Goal: Information Seeking & Learning: Learn about a topic

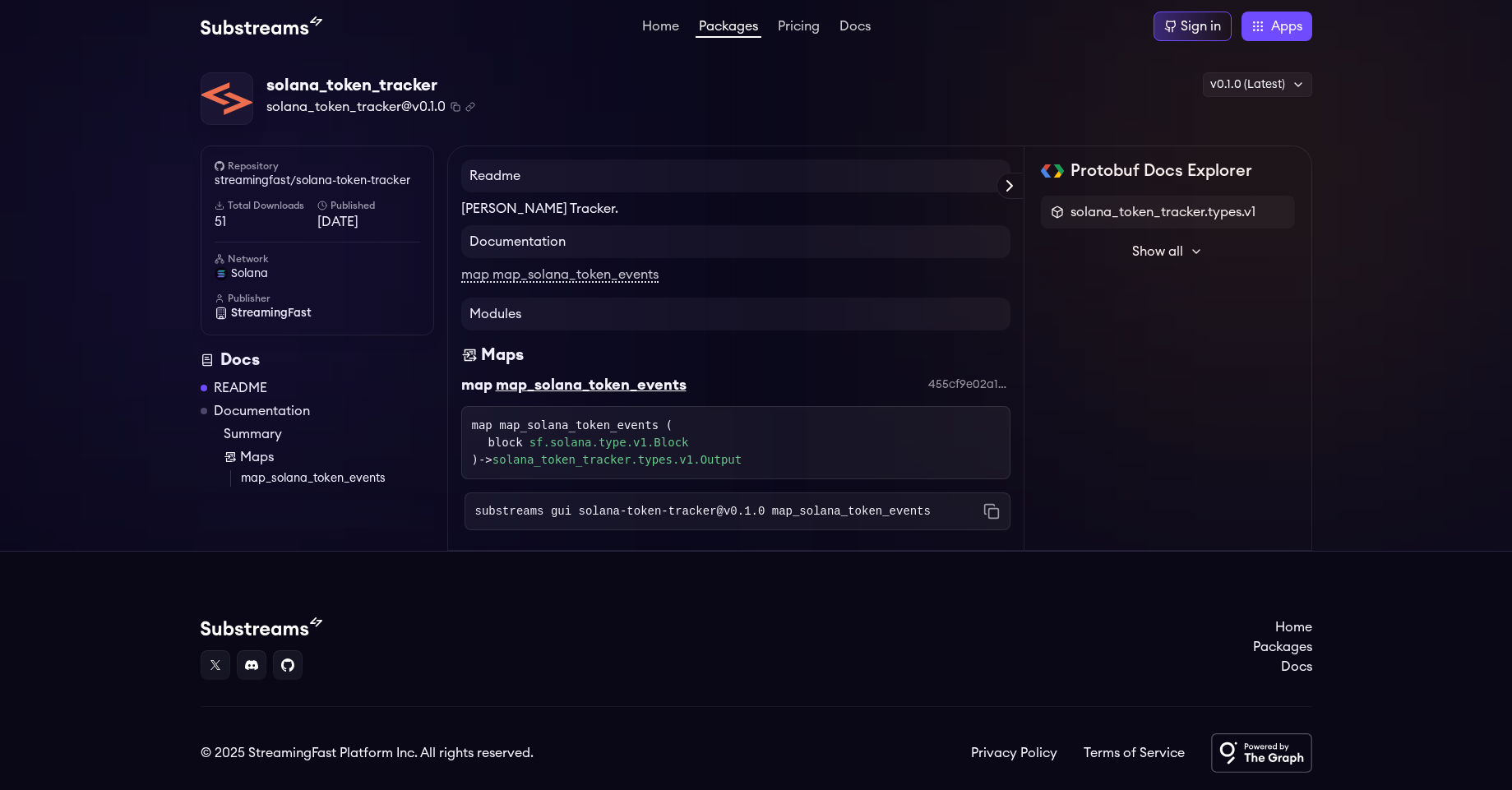
click at [290, 23] on img at bounding box center [261, 27] width 122 height 20
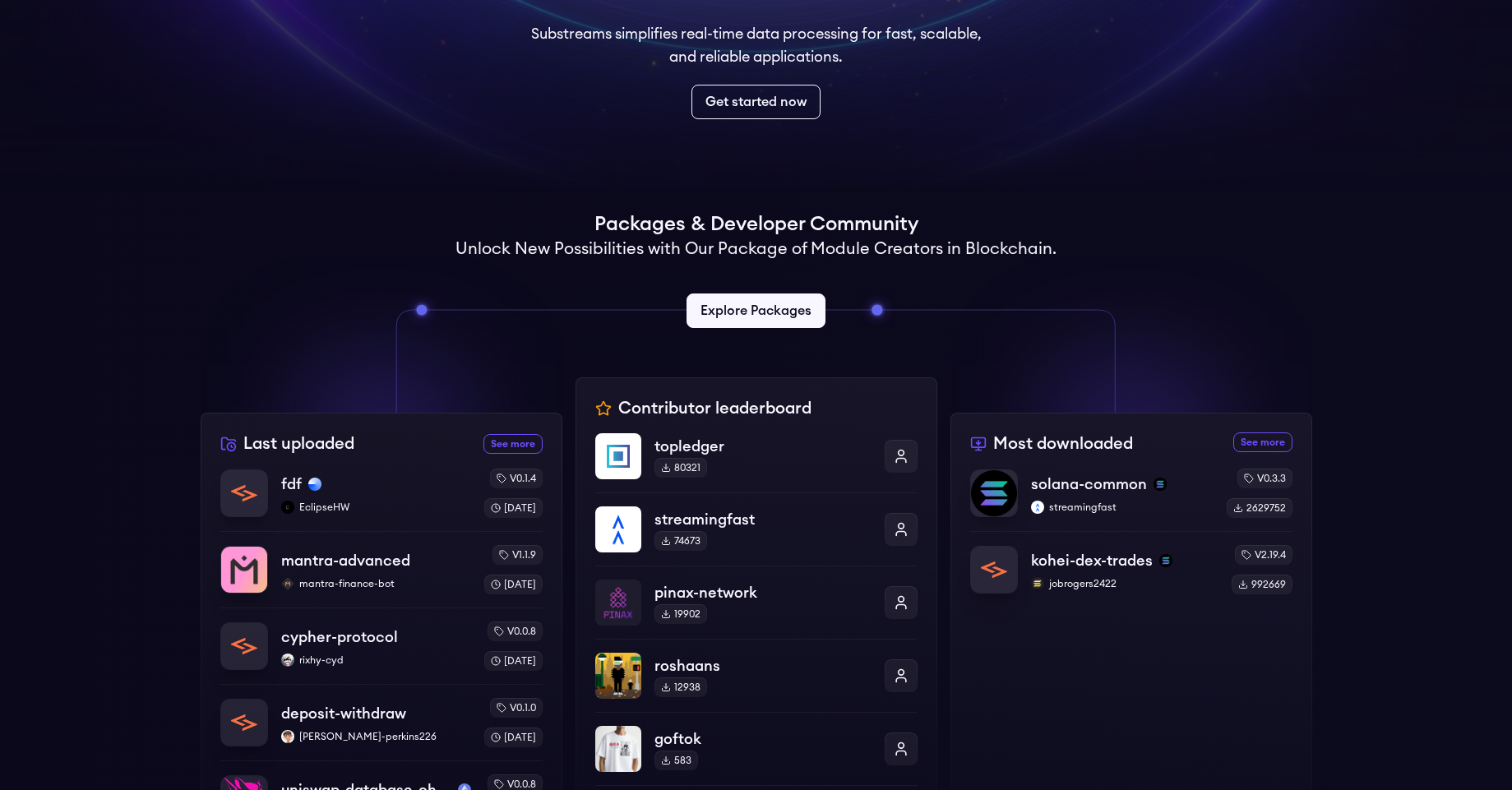
scroll to position [98, 0]
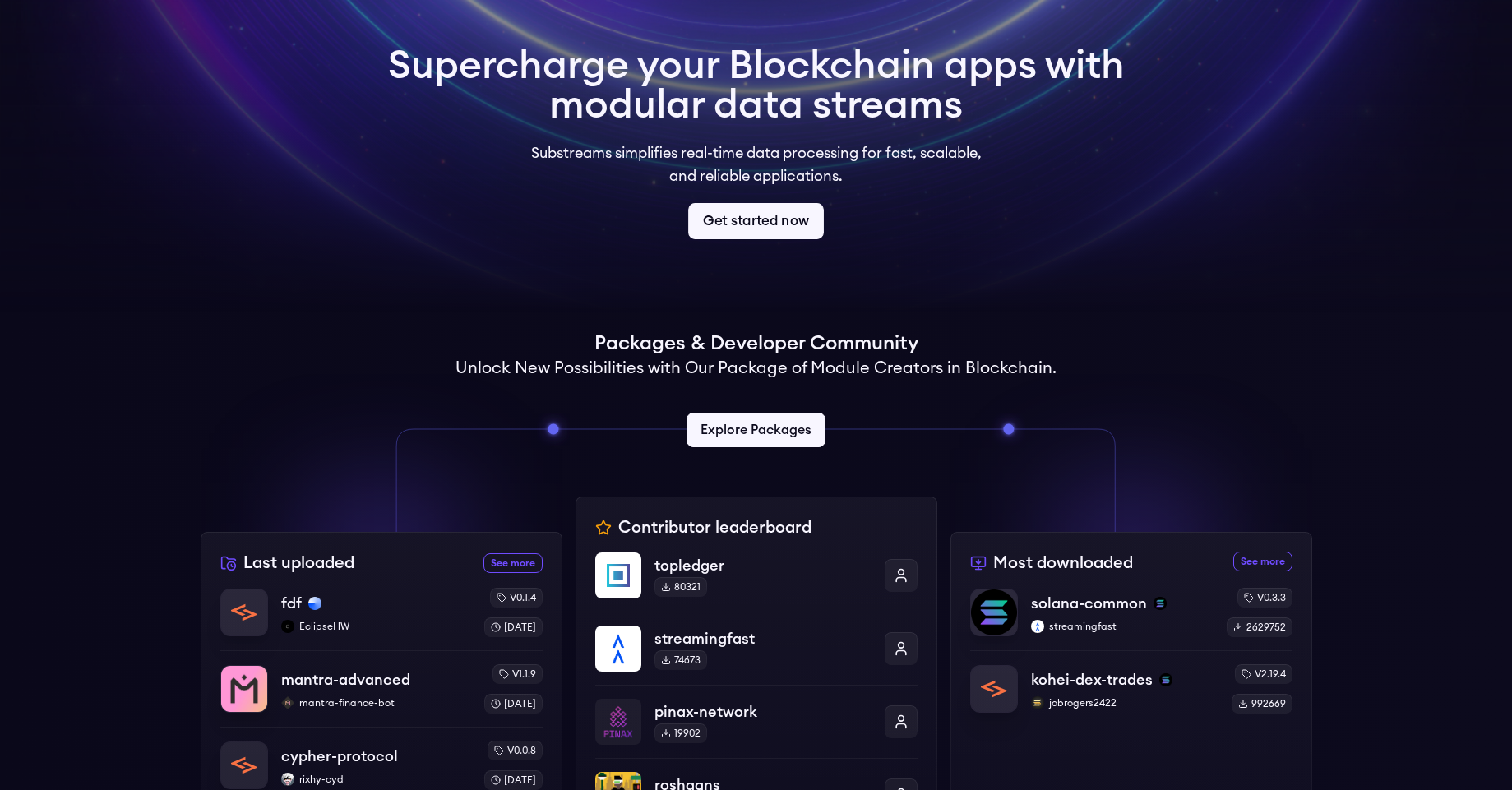
click at [735, 227] on link "Get started now" at bounding box center [755, 221] width 136 height 36
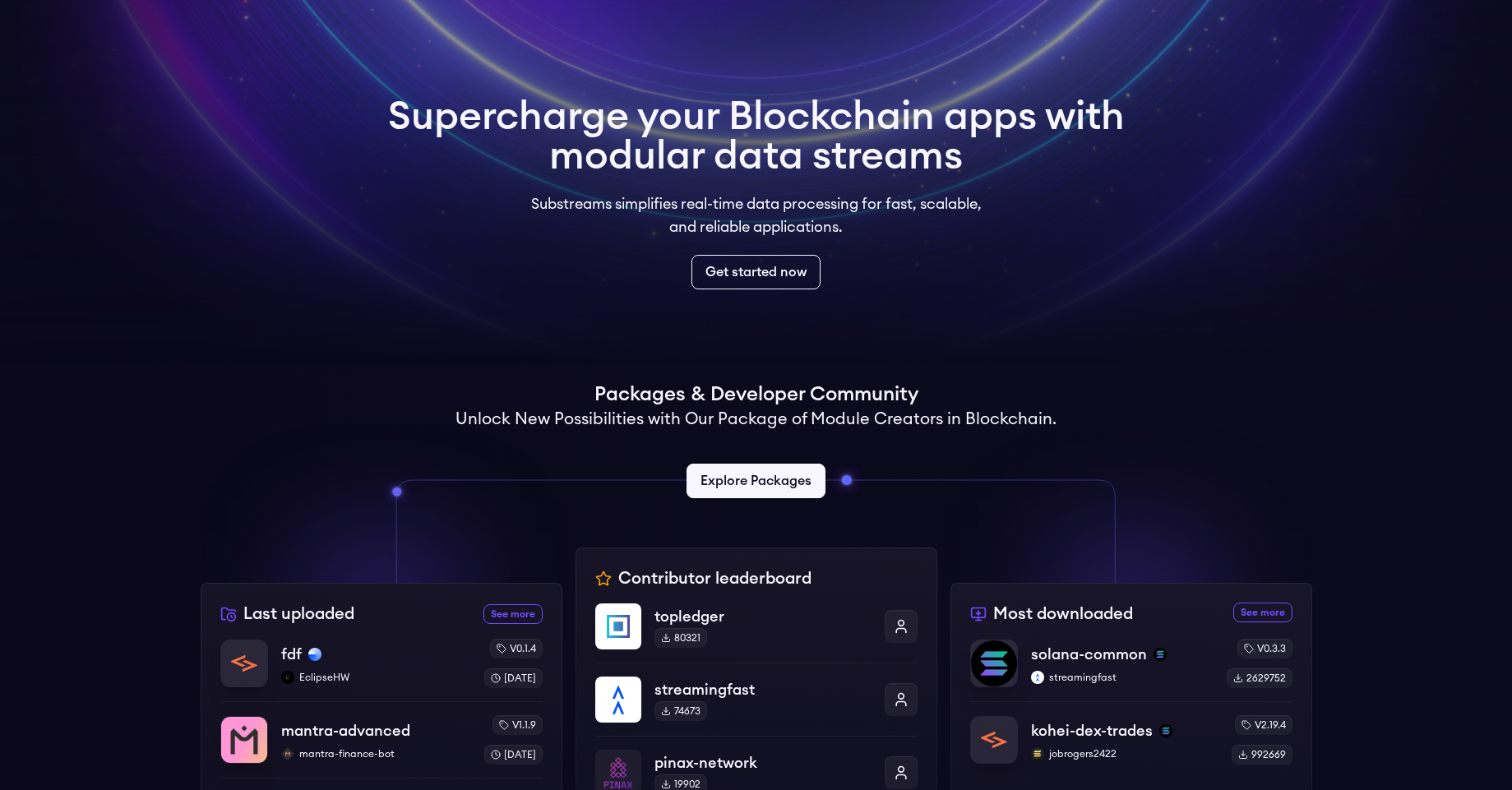
scroll to position [0, 0]
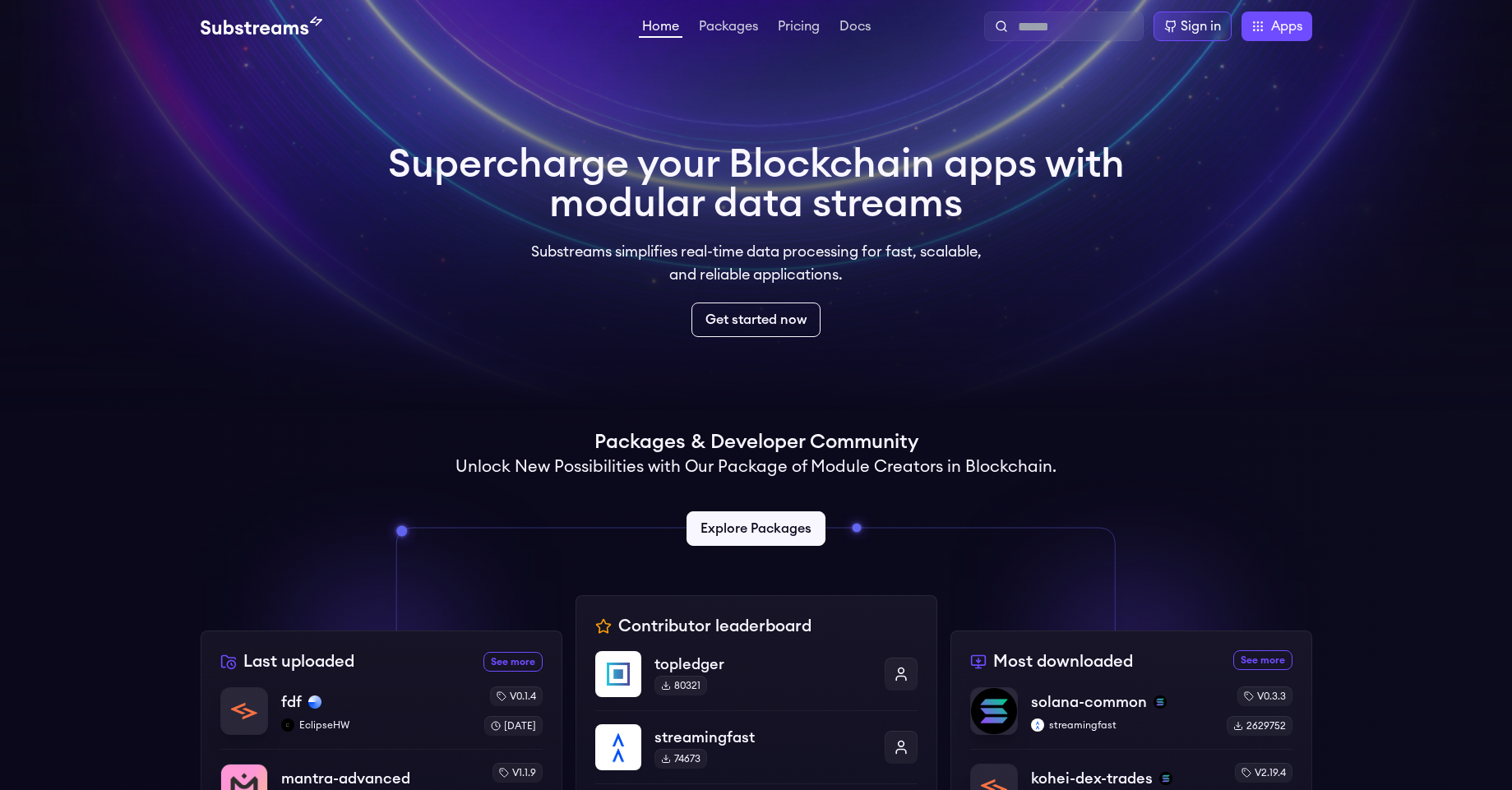
click at [53, 220] on video at bounding box center [756, 206] width 1512 height 411
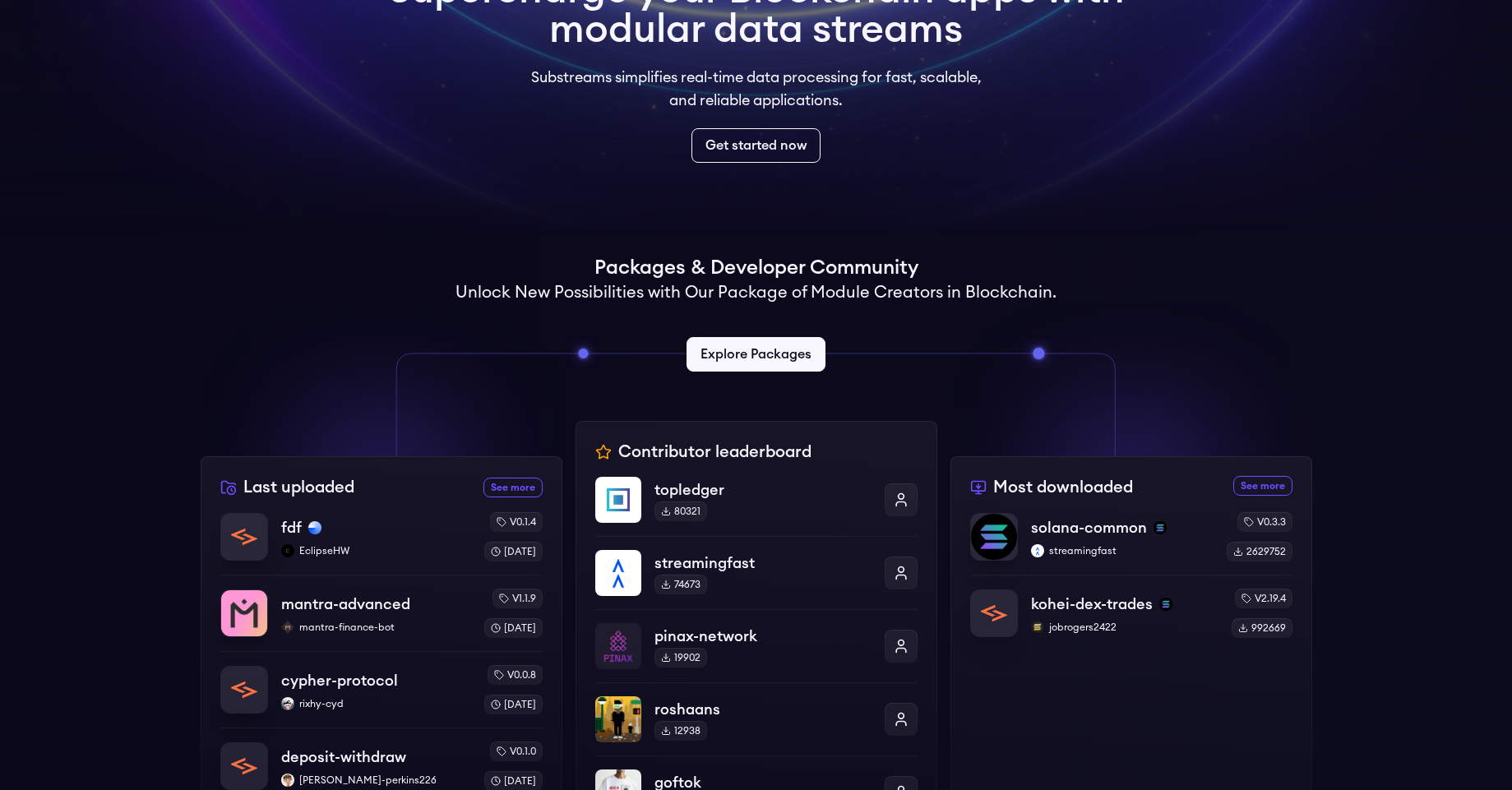
scroll to position [32, 0]
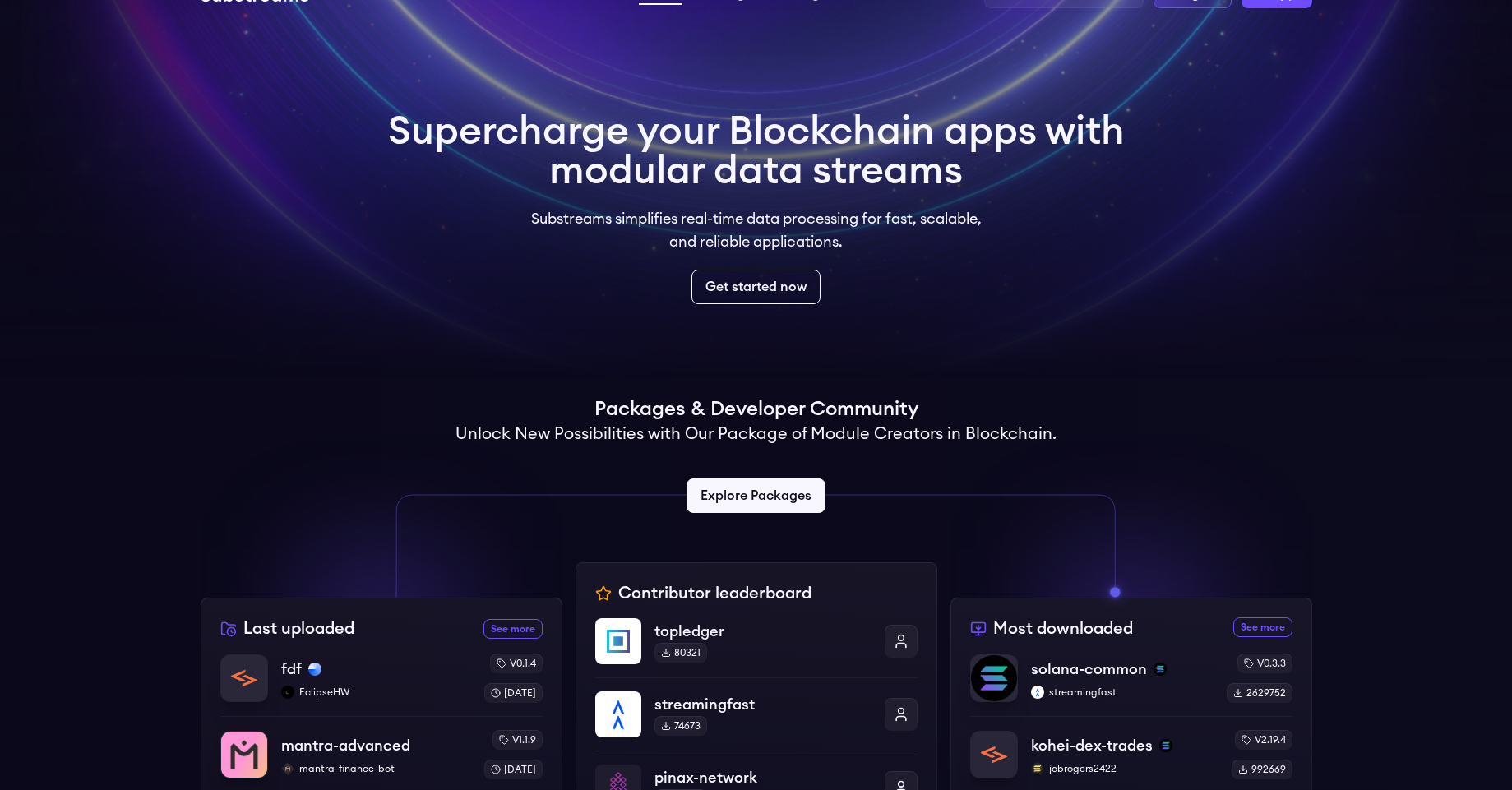
click at [744, 305] on div "Supercharge your Blockchain apps with modular data streams Substreams simplifie…" at bounding box center [756, 207] width 763 height 219
click at [750, 292] on link "Get started now" at bounding box center [755, 286] width 136 height 36
click at [726, 489] on link "Explore Packages" at bounding box center [755, 495] width 146 height 36
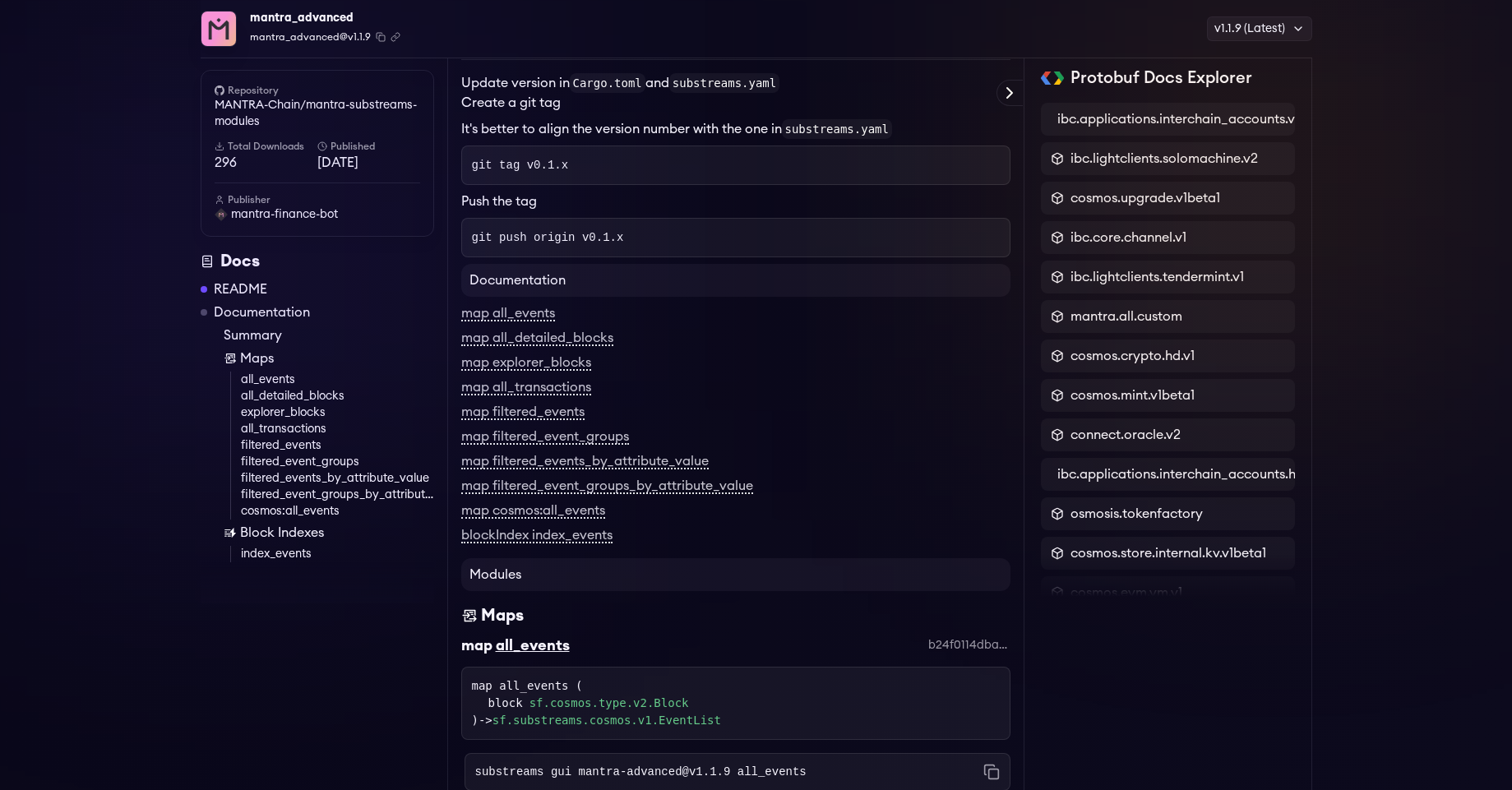
scroll to position [1184, 0]
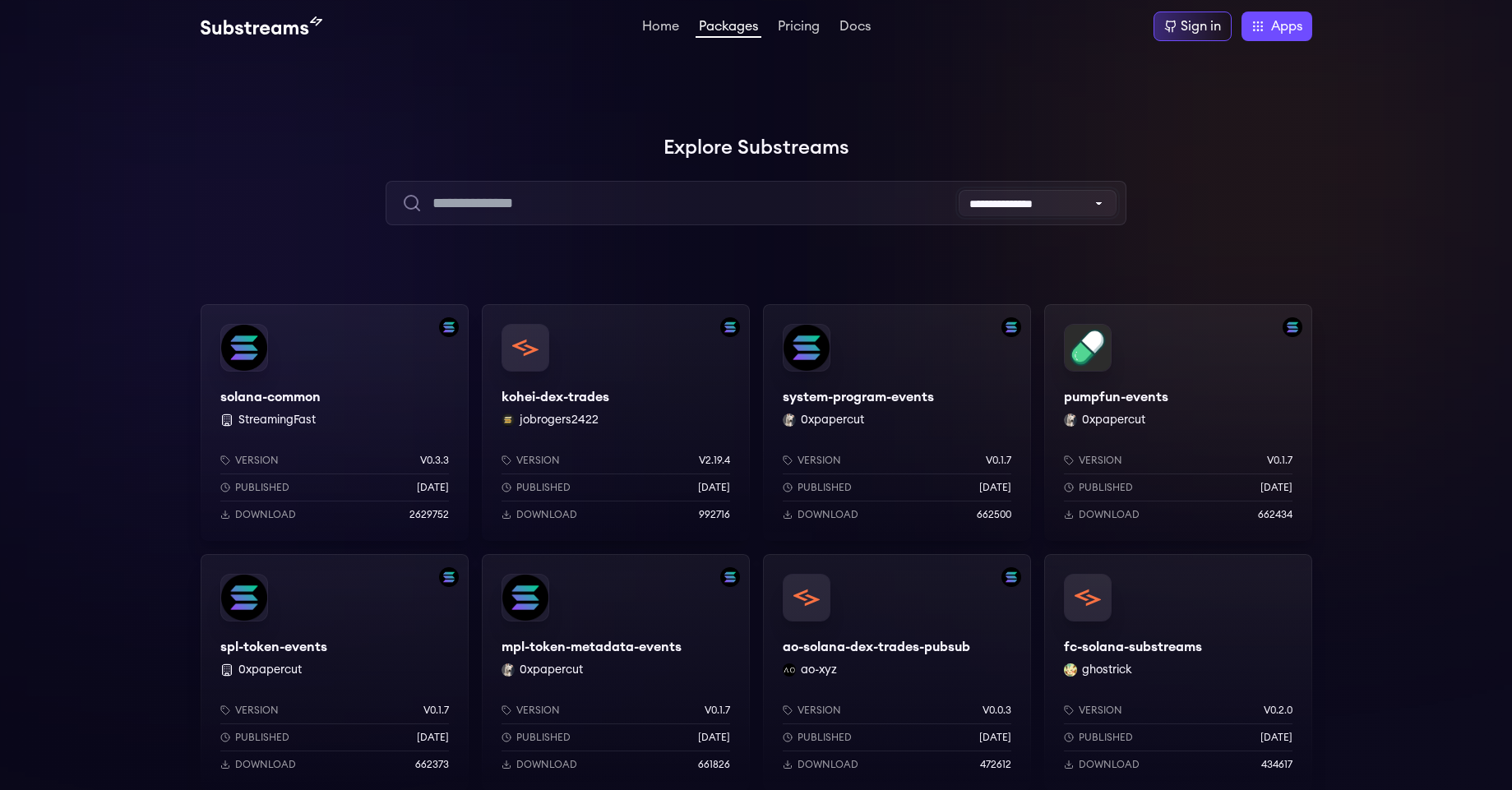
click at [1059, 203] on select "**********" at bounding box center [1037, 203] width 158 height 27
drag, startPoint x: 1059, startPoint y: 203, endPoint x: 1042, endPoint y: 133, distance: 72.0
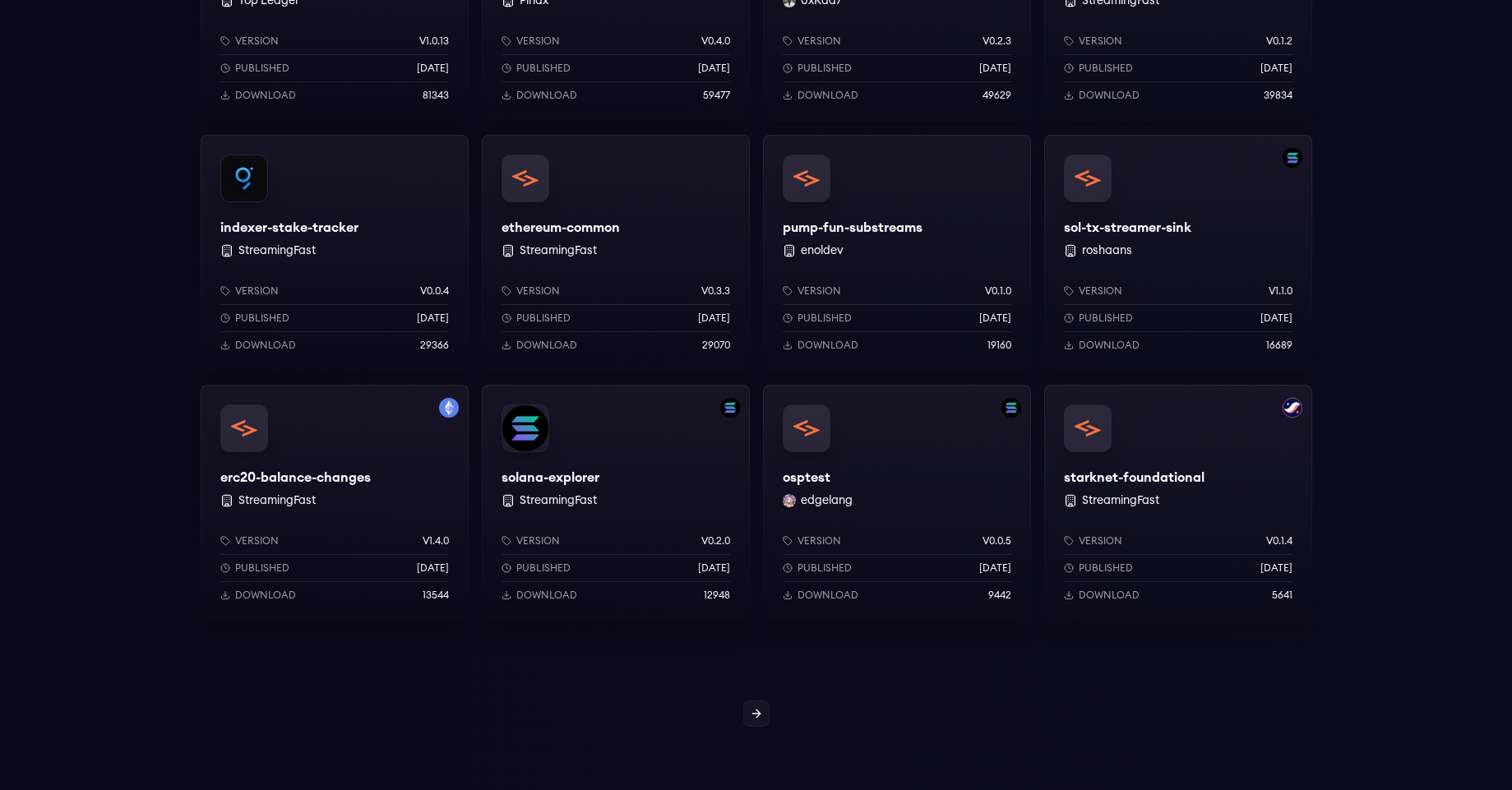
scroll to position [1184, 0]
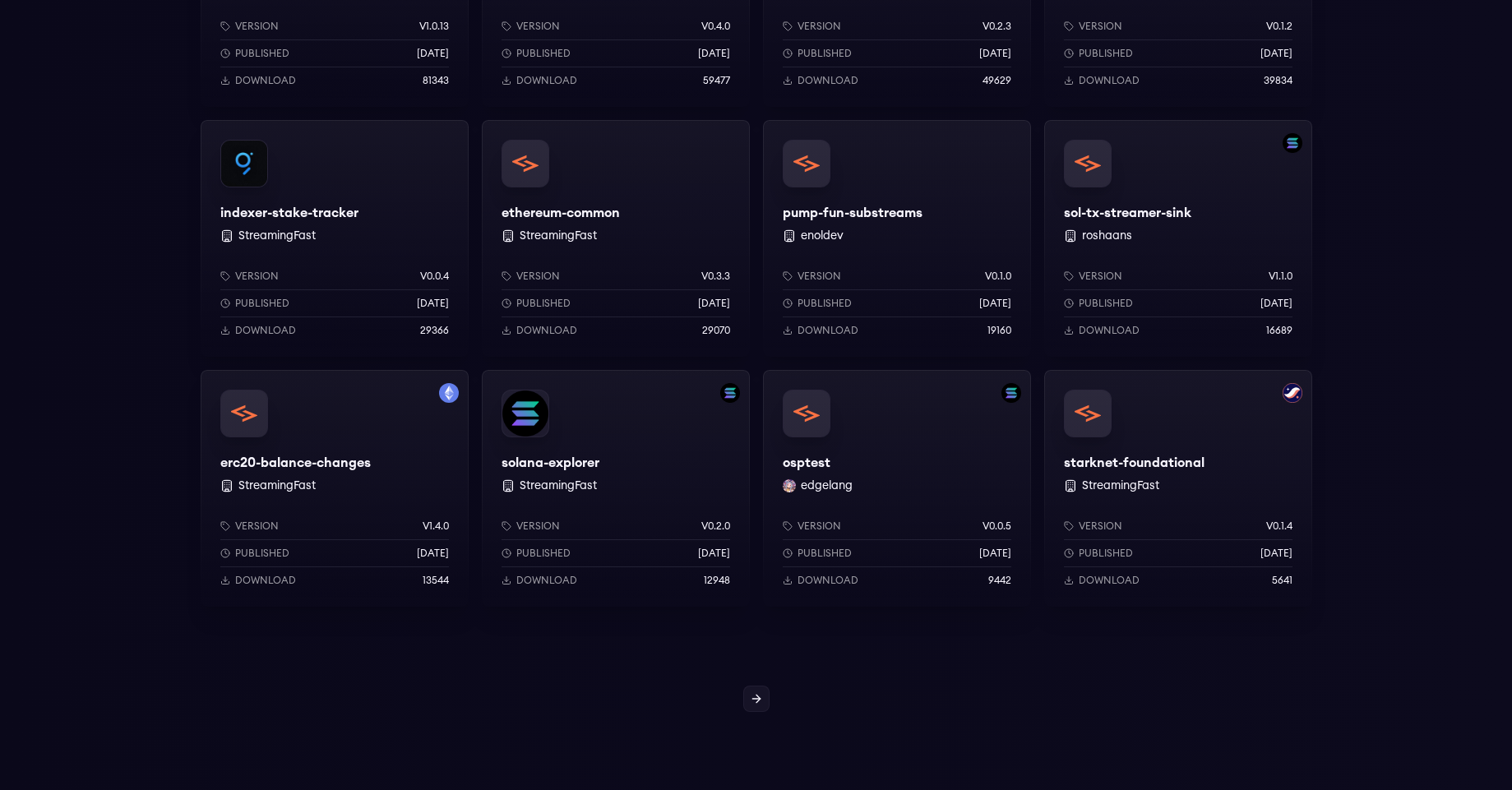
click at [662, 455] on div "solana-explorer StreamingFast Version v0.2.0 Published 1 years ago Download 129…" at bounding box center [616, 488] width 268 height 236
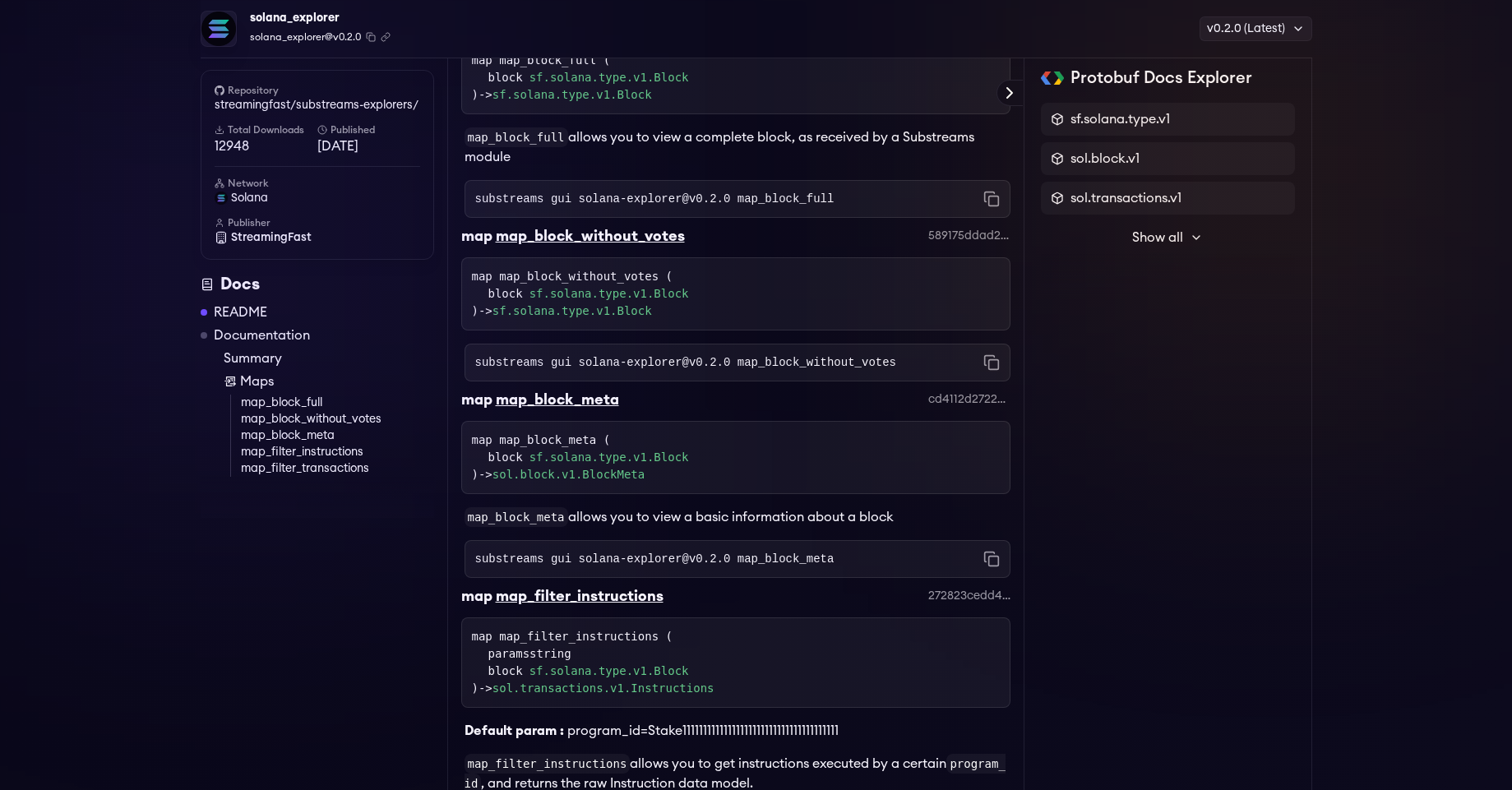
scroll to position [592, 0]
